Goal: Information Seeking & Learning: Learn about a topic

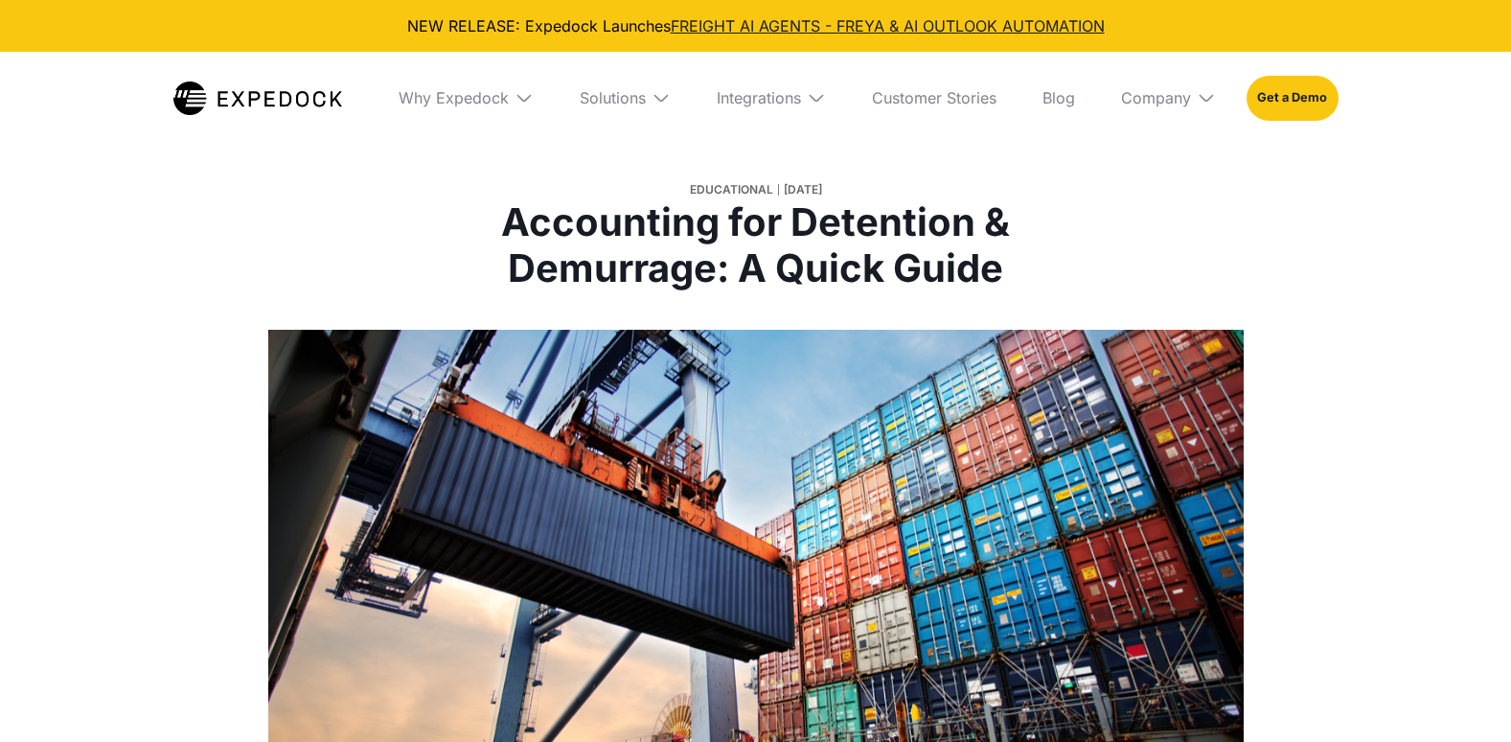
select select
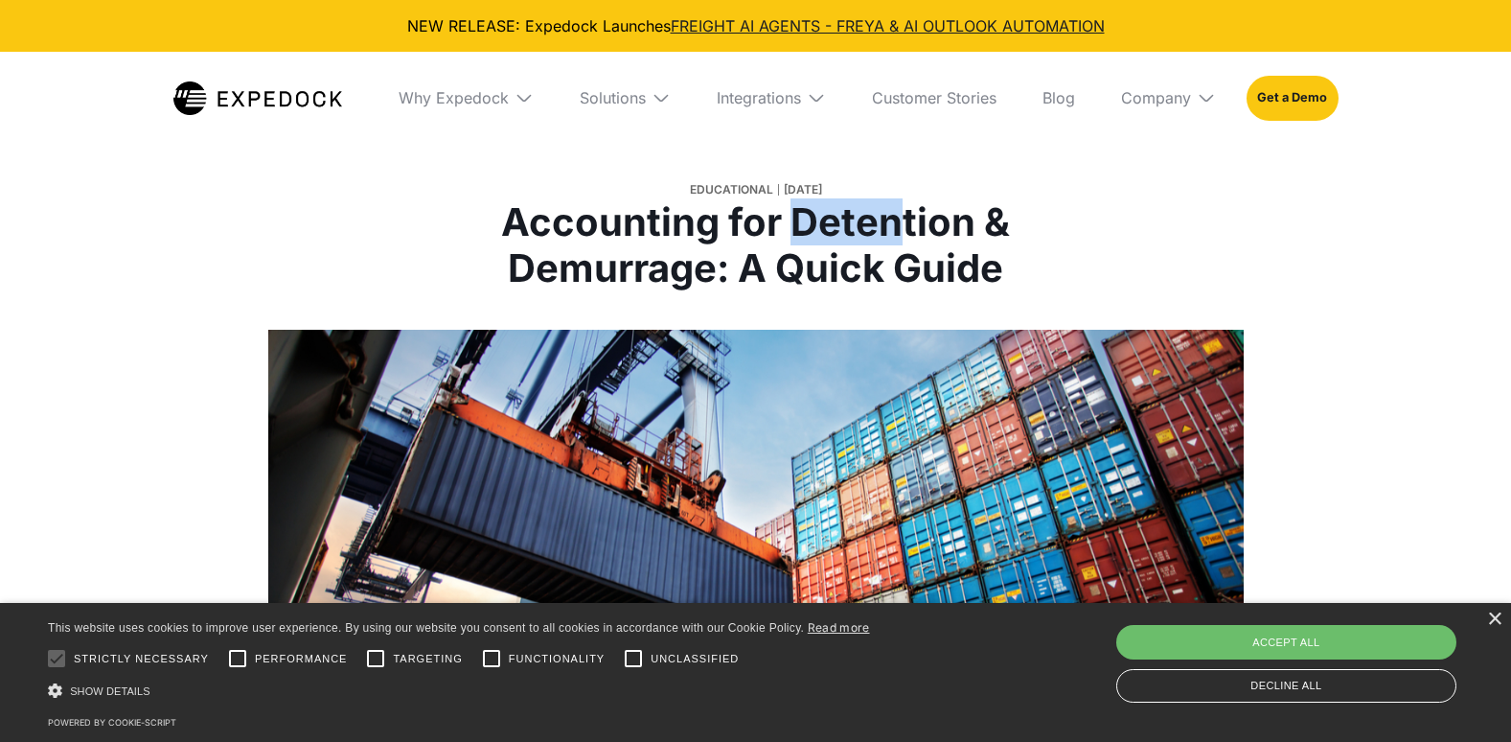
drag, startPoint x: 799, startPoint y: 212, endPoint x: 899, endPoint y: 213, distance: 99.7
click at [899, 213] on h1 "Accounting for Detention & Demurrage: A Quick Guide" at bounding box center [756, 245] width 711 height 92
click at [542, 208] on h1 "Accounting for Detention & Demurrage: A Quick Guide" at bounding box center [756, 245] width 711 height 92
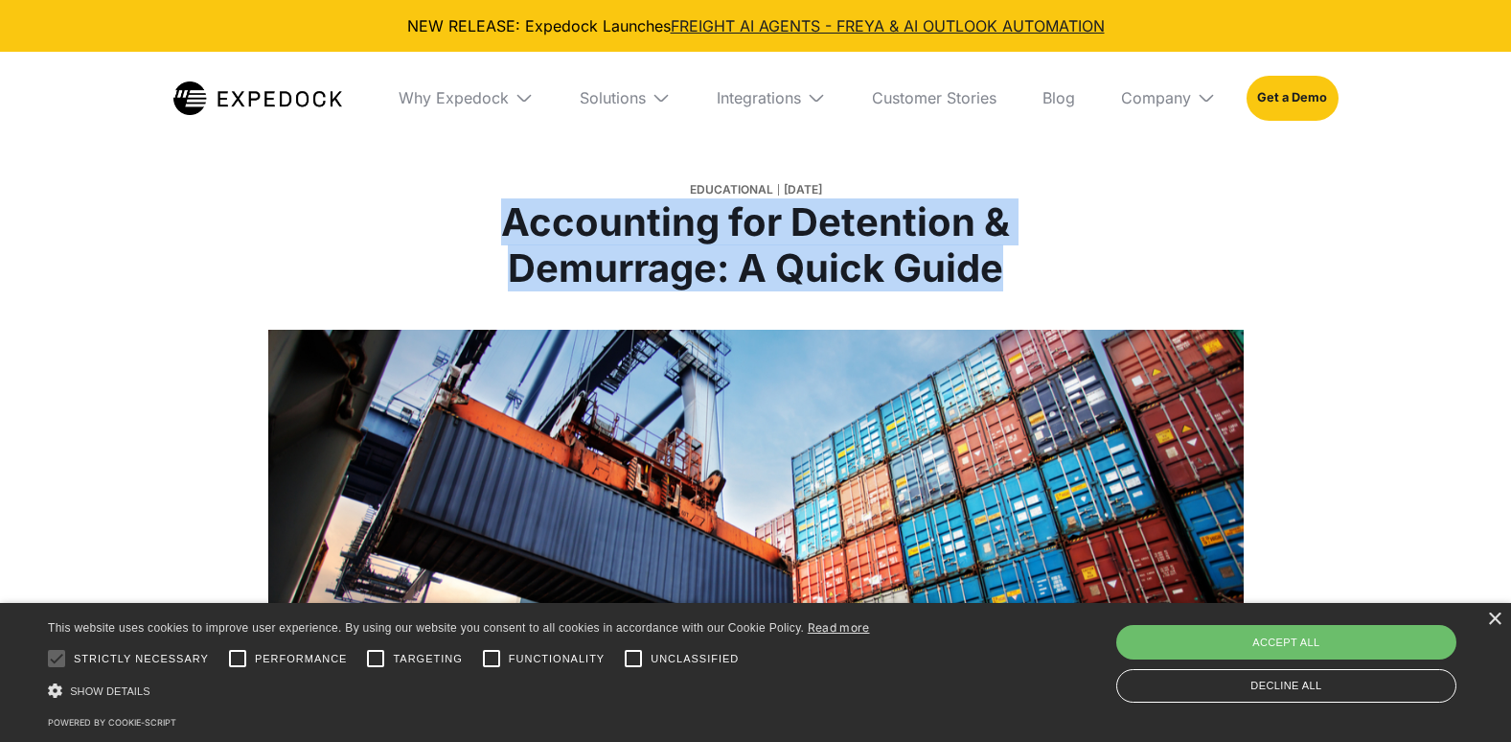
drag, startPoint x: 508, startPoint y: 210, endPoint x: 1006, endPoint y: 277, distance: 502.8
click at [1006, 277] on h1 "Accounting for Detention & Demurrage: A Quick Guide" at bounding box center [756, 245] width 711 height 92
copy h1 "Accounting for Detention & Demurrage: A Quick Guide"
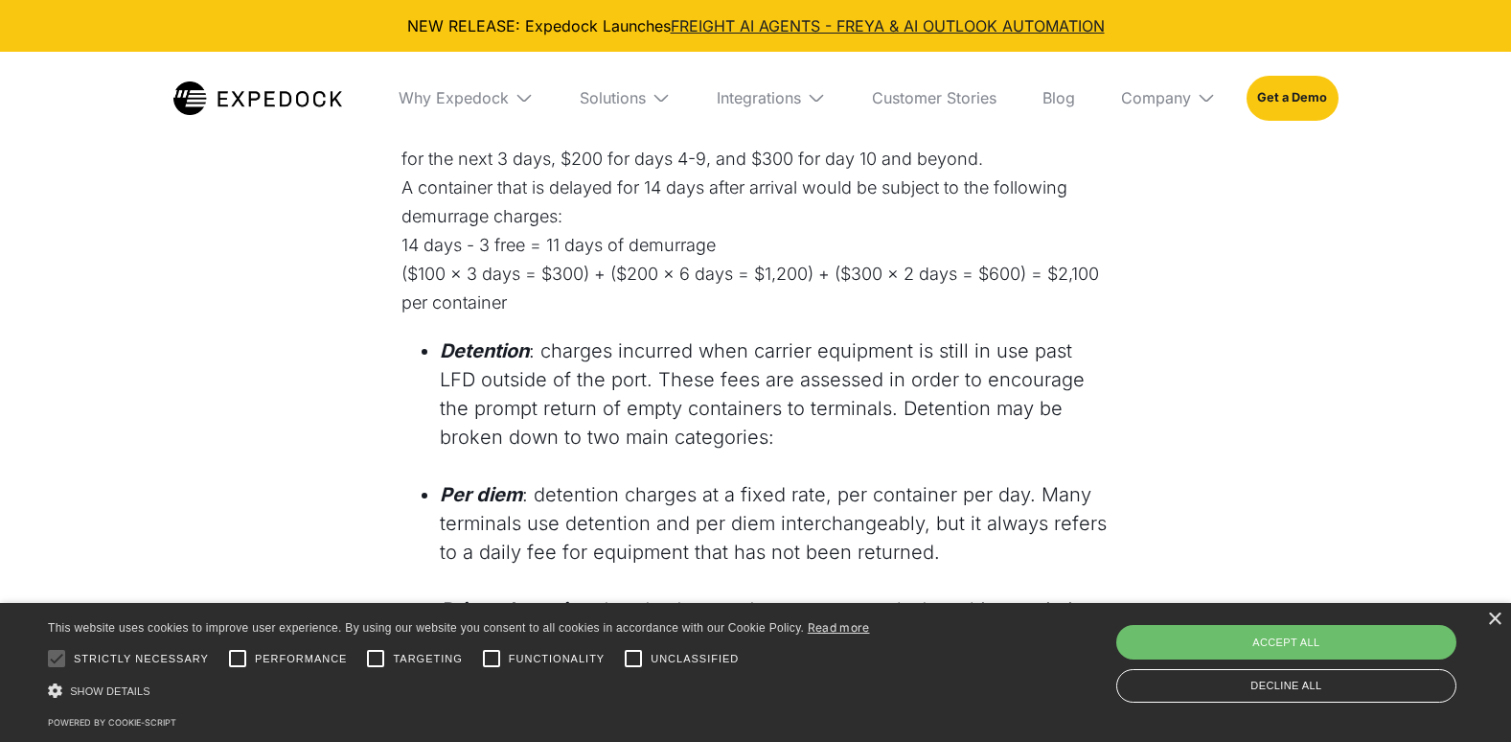
scroll to position [1821, 0]
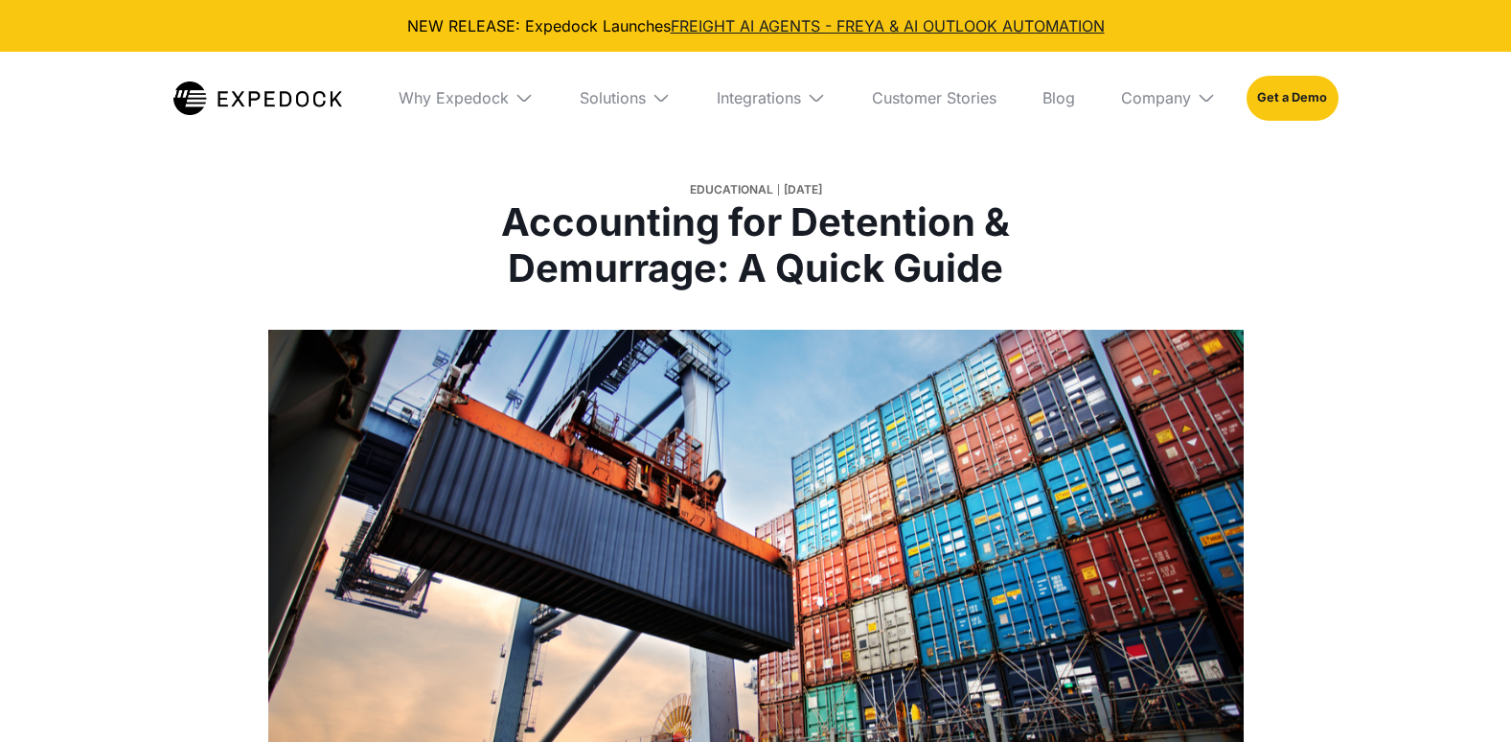
select select
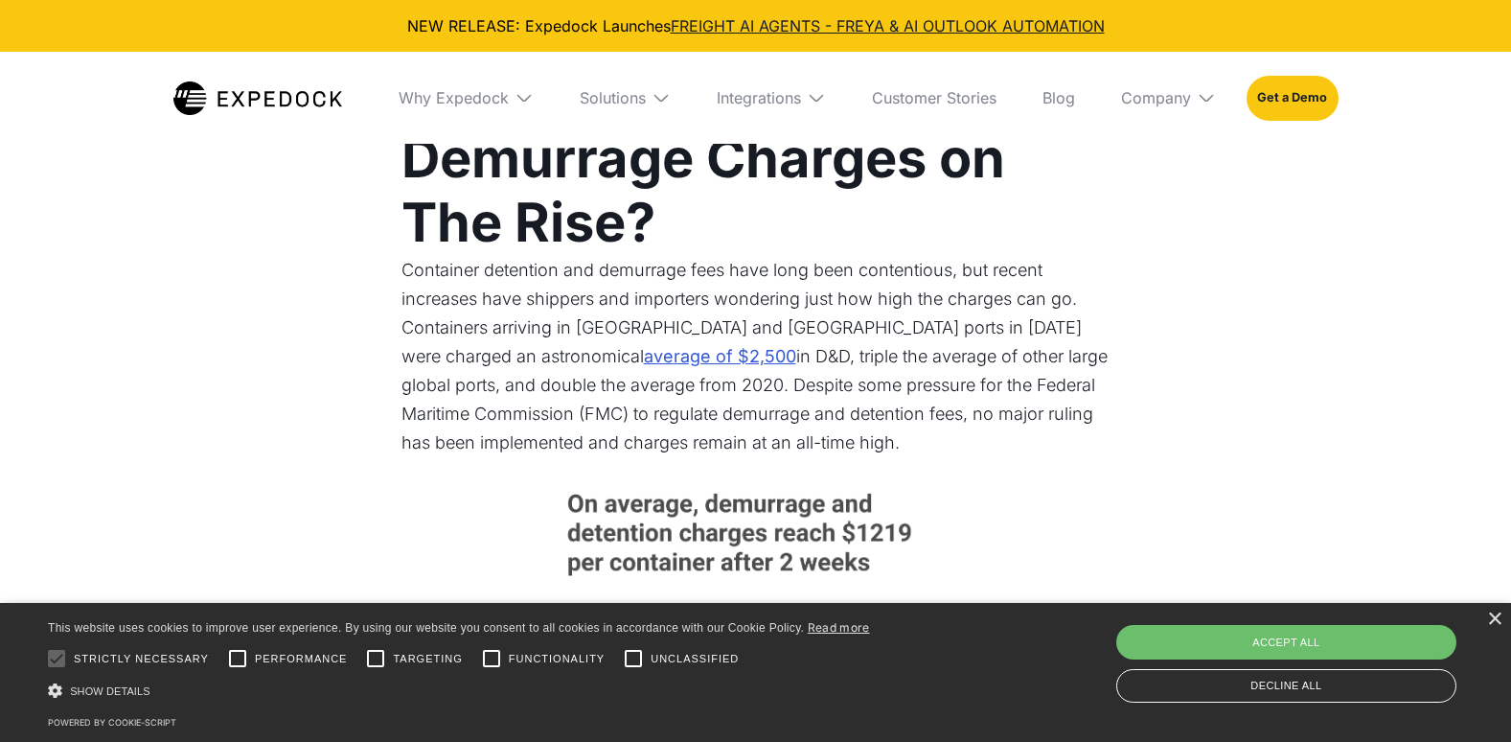
scroll to position [2779, 0]
